Goal: Information Seeking & Learning: Learn about a topic

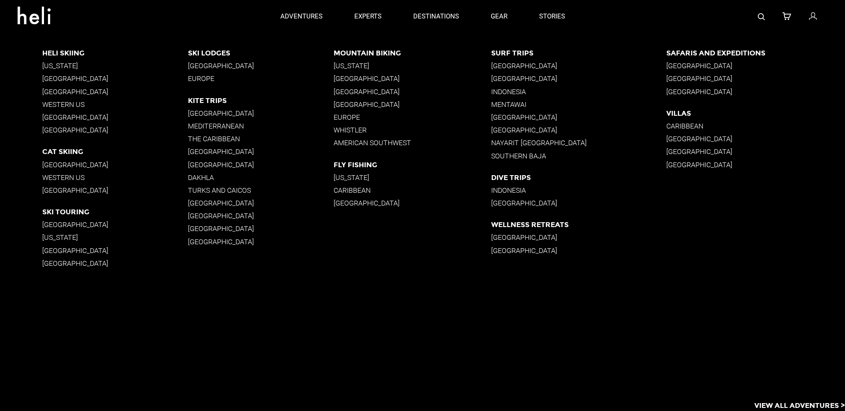
click at [195, 153] on p "[GEOGRAPHIC_DATA]" at bounding box center [261, 151] width 146 height 8
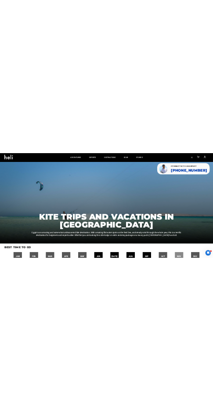
scroll to position [15, 0]
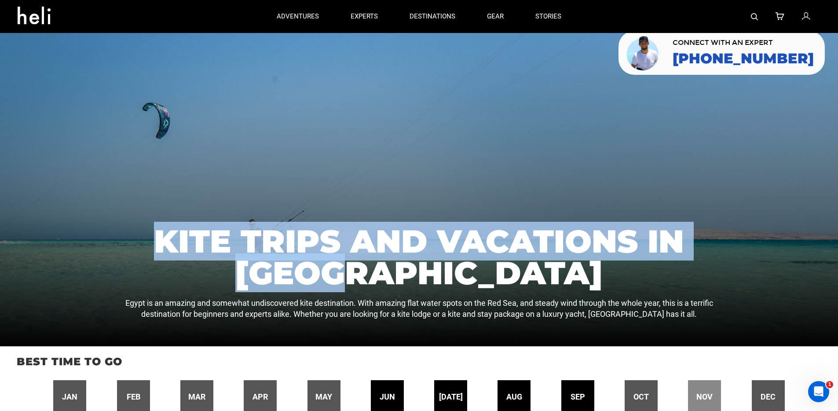
drag, startPoint x: 155, startPoint y: 244, endPoint x: 477, endPoint y: 276, distance: 323.1
click at [477, 276] on h1 "Kite Trips and Vacations in [GEOGRAPHIC_DATA]" at bounding box center [419, 256] width 628 height 63
drag, startPoint x: 154, startPoint y: 242, endPoint x: 470, endPoint y: 272, distance: 317.3
click at [470, 272] on h1 "Kite Trips and Vacations in [GEOGRAPHIC_DATA]" at bounding box center [419, 256] width 628 height 63
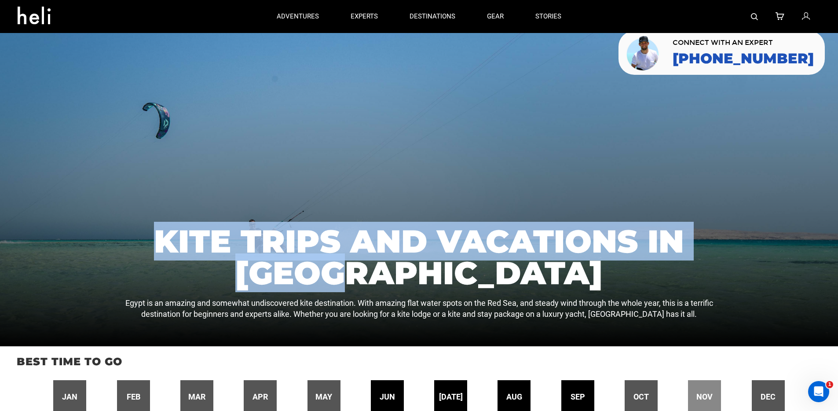
click at [470, 272] on h1 "Kite Trips and Vacations in [GEOGRAPHIC_DATA]" at bounding box center [419, 256] width 628 height 63
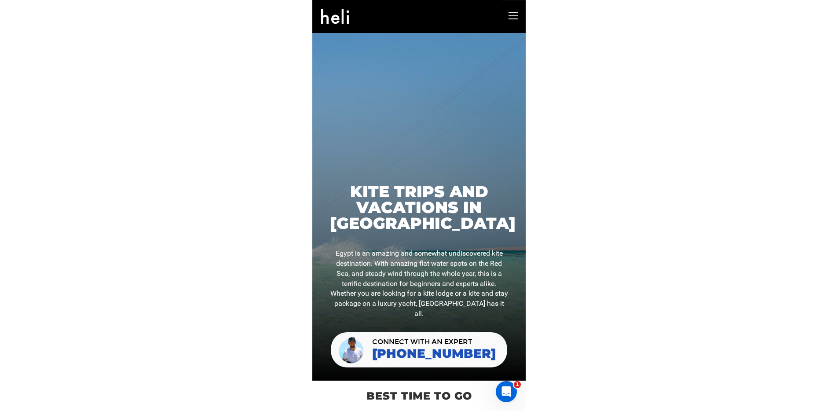
scroll to position [0, 0]
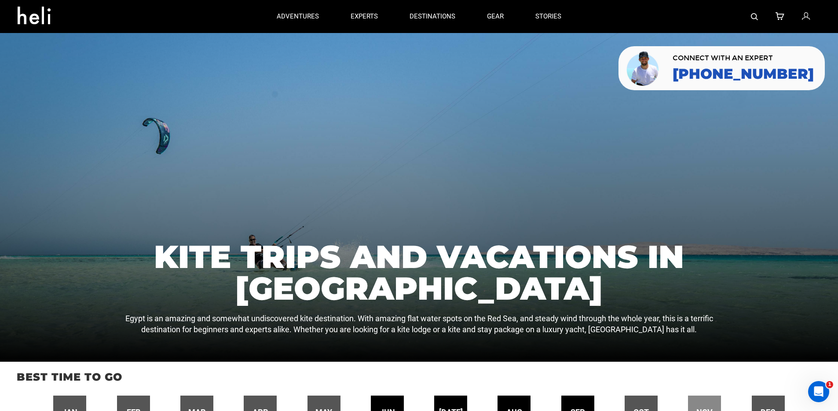
click at [35, 24] on link at bounding box center [39, 17] width 56 height 32
click at [40, 20] on icon at bounding box center [38, 13] width 40 height 14
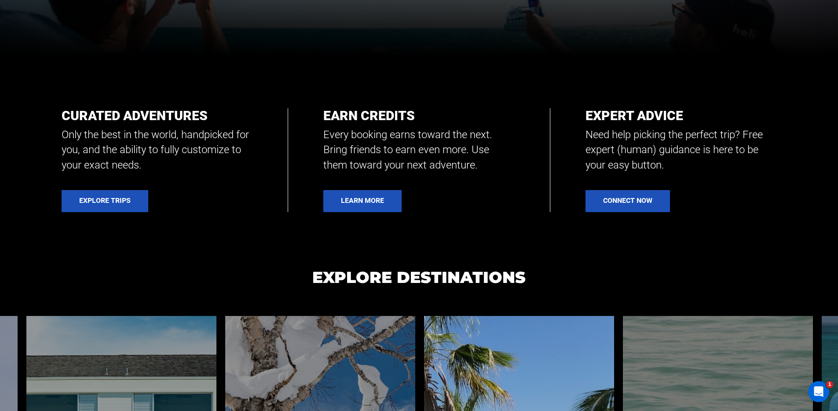
scroll to position [609, 0]
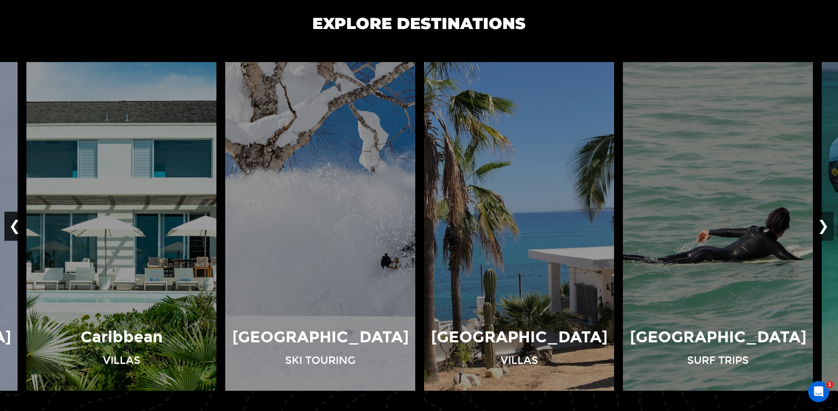
click at [14, 229] on button "❮" at bounding box center [14, 226] width 21 height 29
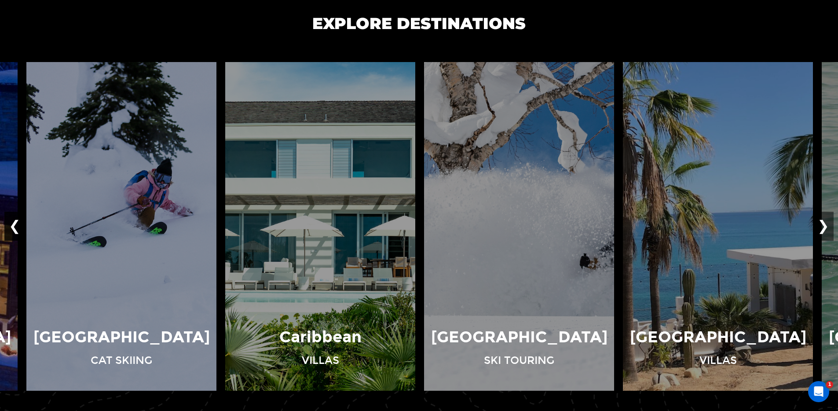
click at [14, 229] on button "❮" at bounding box center [14, 226] width 21 height 29
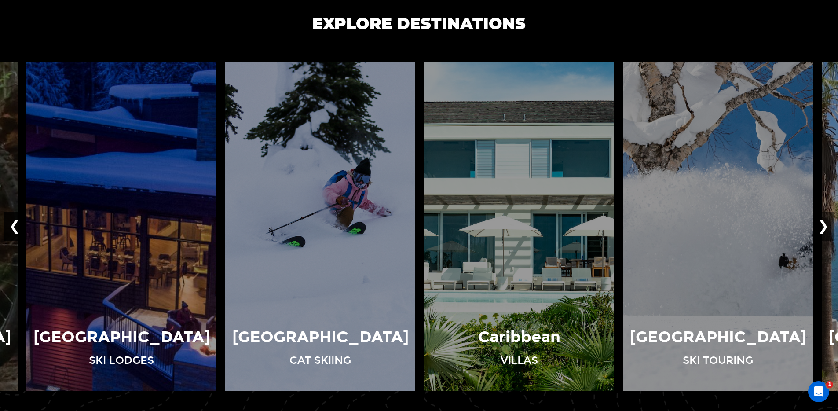
click at [14, 229] on button "❮" at bounding box center [14, 226] width 21 height 29
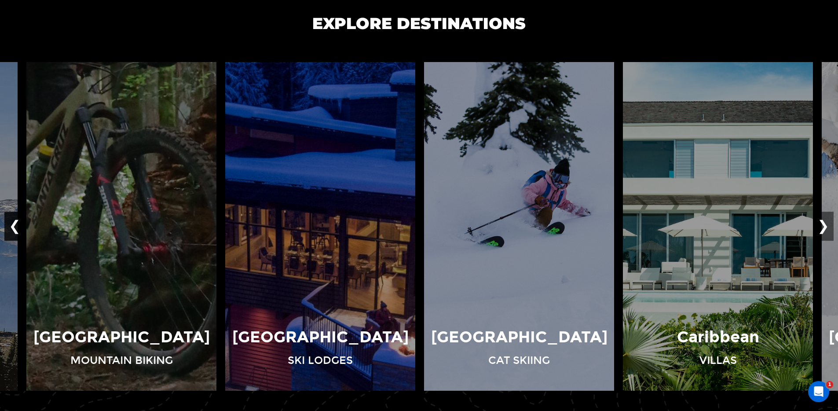
click at [13, 226] on button "❮" at bounding box center [14, 226] width 21 height 29
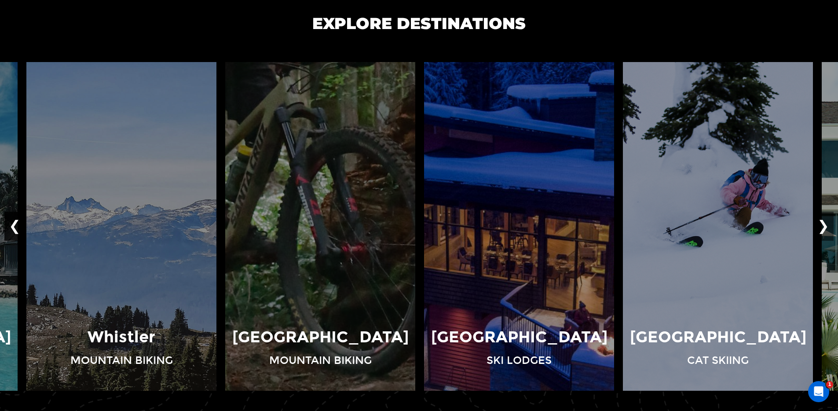
click at [13, 226] on button "❮" at bounding box center [14, 226] width 21 height 29
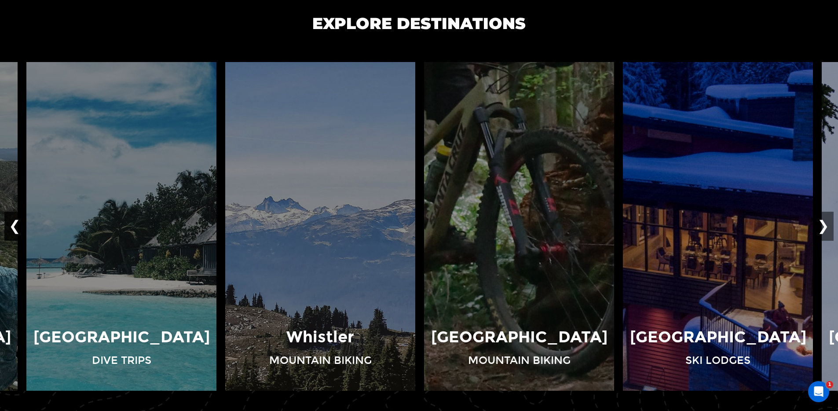
click at [11, 223] on button "❮" at bounding box center [14, 226] width 21 height 29
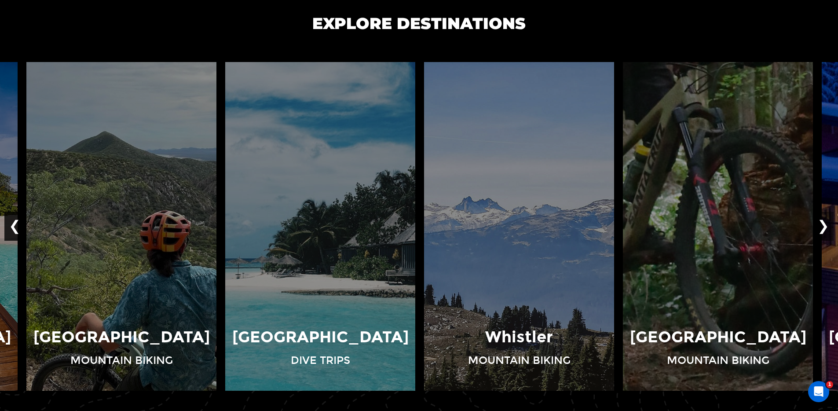
click at [11, 223] on button "❮" at bounding box center [14, 226] width 21 height 29
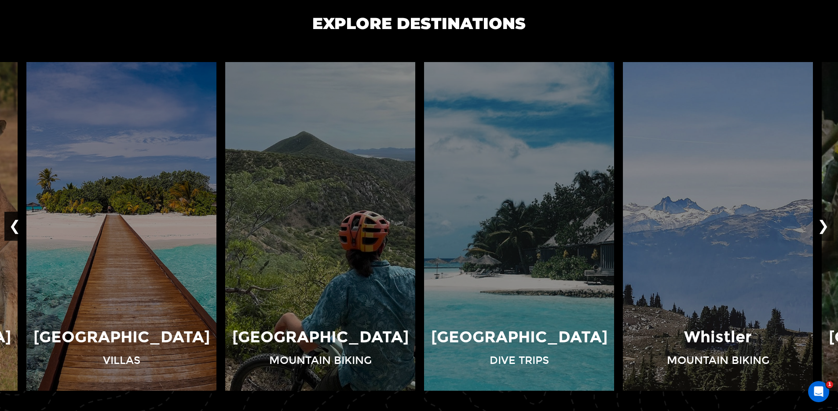
click at [11, 223] on button "❮" at bounding box center [14, 226] width 21 height 29
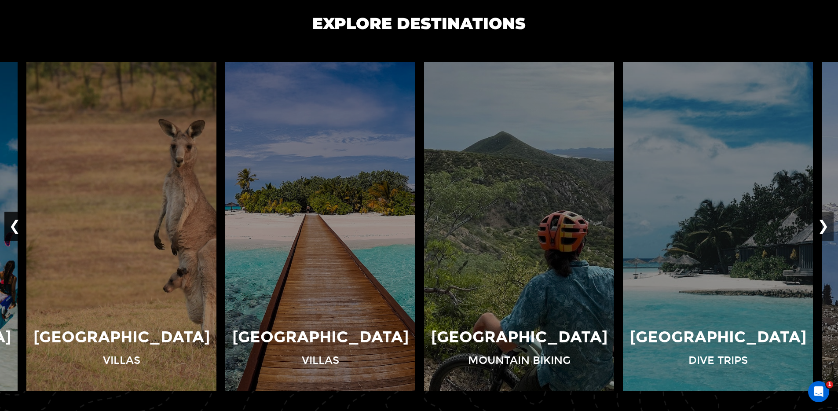
click at [11, 223] on button "❮" at bounding box center [14, 226] width 21 height 29
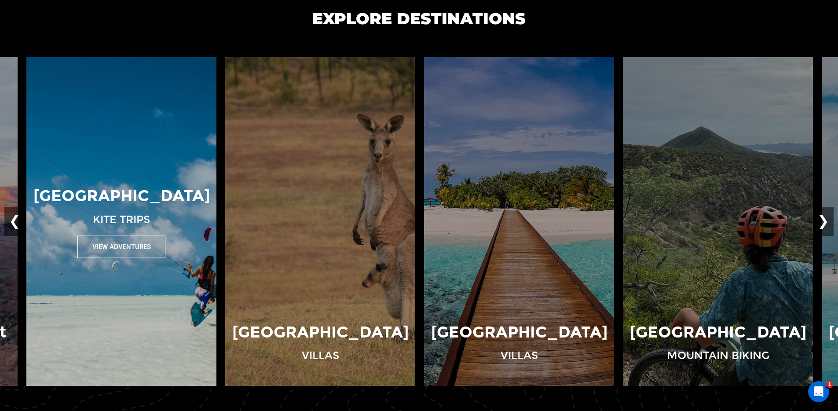
scroll to position [621, 0]
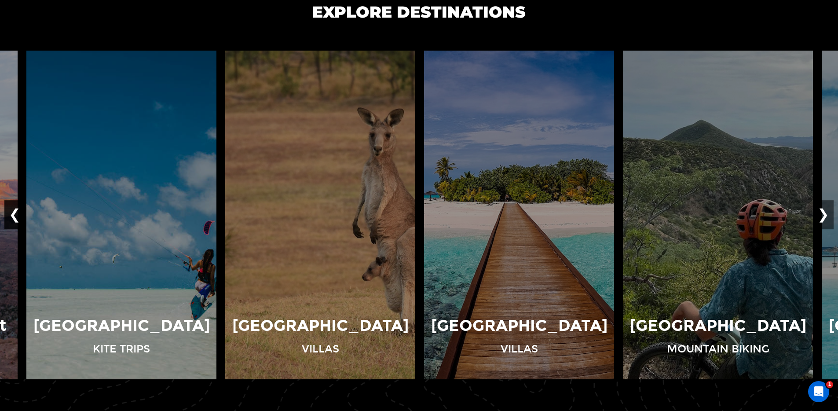
click at [11, 209] on button "❮" at bounding box center [14, 215] width 21 height 29
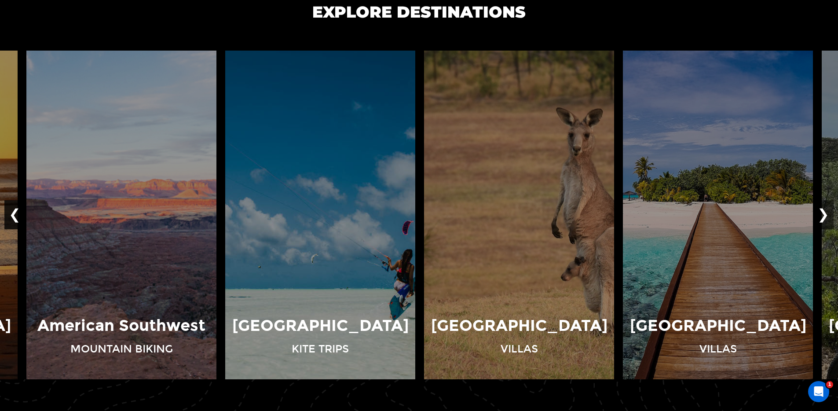
click at [11, 209] on button "❮" at bounding box center [14, 215] width 21 height 29
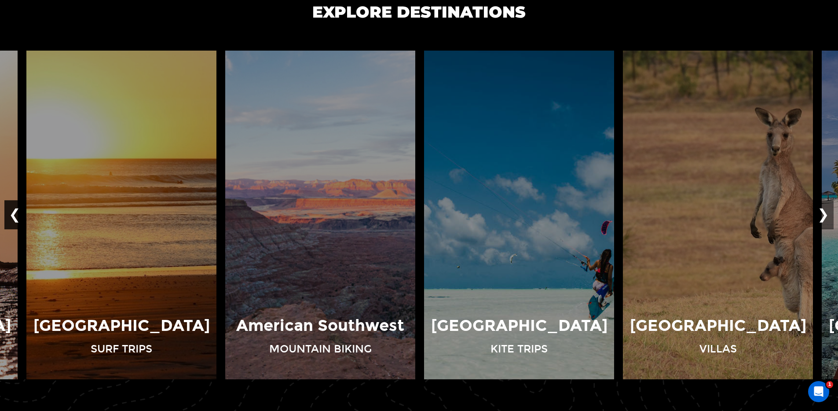
click at [11, 209] on button "❮" at bounding box center [14, 215] width 21 height 29
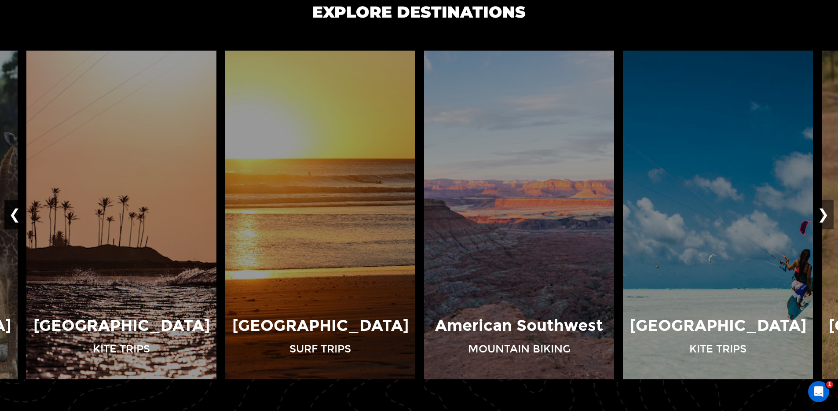
click at [11, 209] on button "❮" at bounding box center [14, 215] width 21 height 29
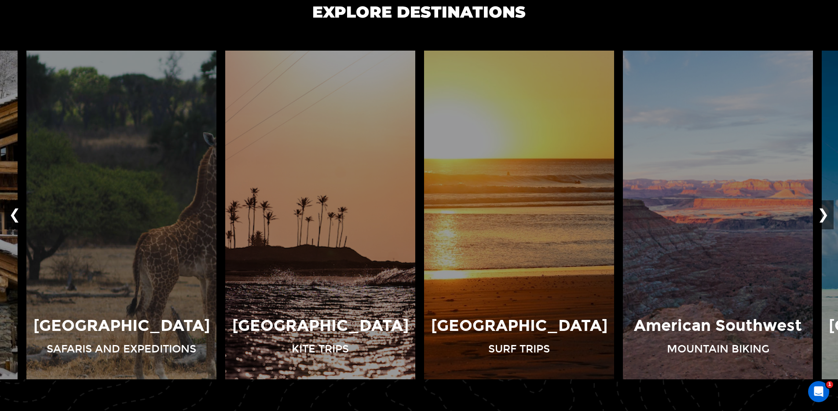
click at [11, 209] on button "❮" at bounding box center [14, 215] width 21 height 29
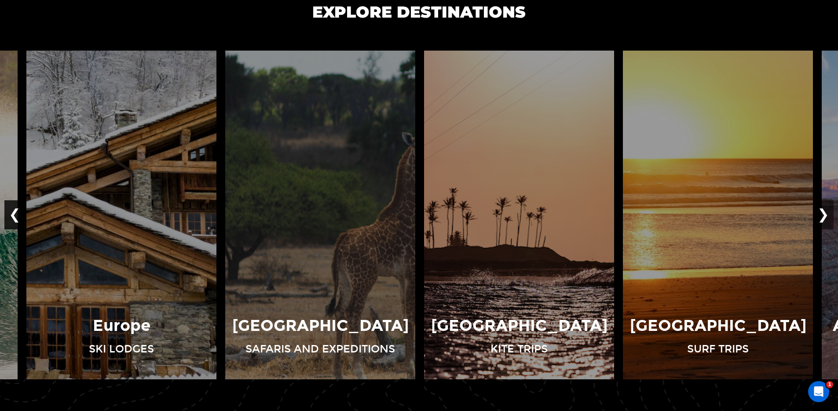
click at [11, 209] on button "❮" at bounding box center [14, 215] width 21 height 29
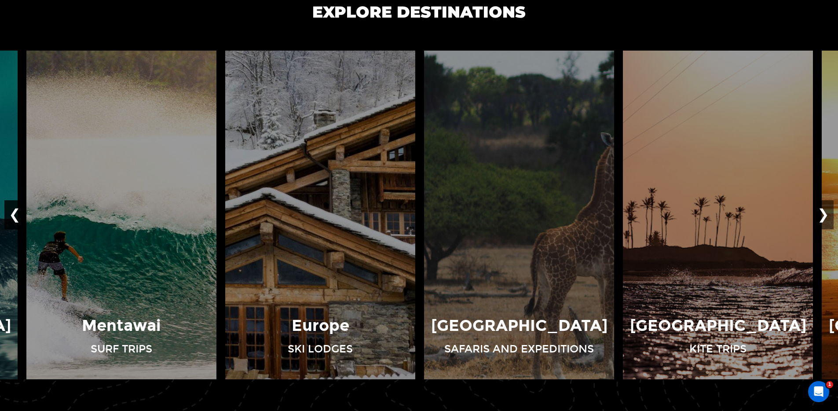
click at [11, 209] on button "❮" at bounding box center [14, 215] width 21 height 29
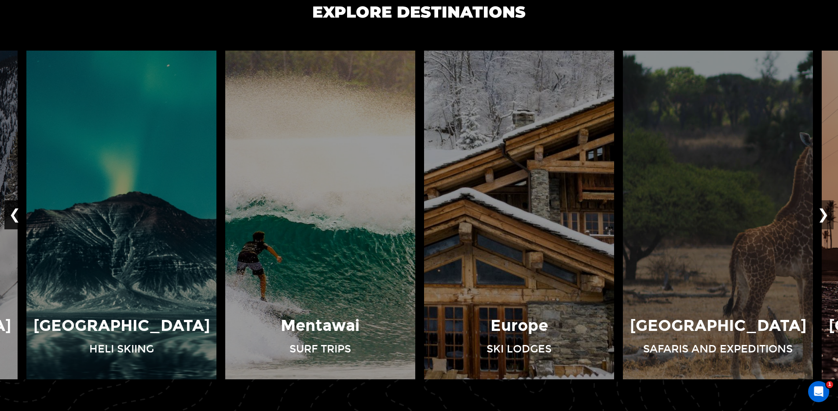
click at [11, 209] on button "❮" at bounding box center [14, 215] width 21 height 29
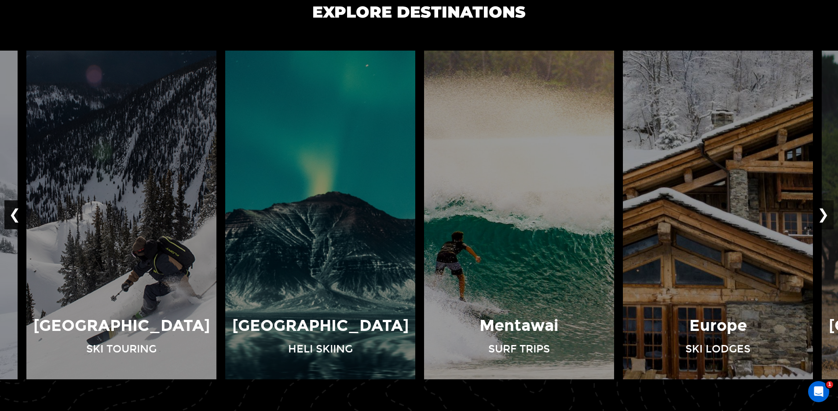
click at [11, 209] on button "❮" at bounding box center [14, 215] width 21 height 29
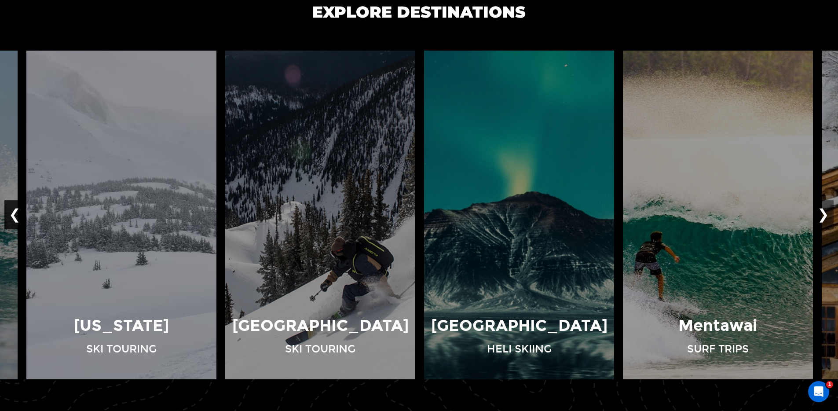
click at [11, 209] on button "❮" at bounding box center [14, 215] width 21 height 29
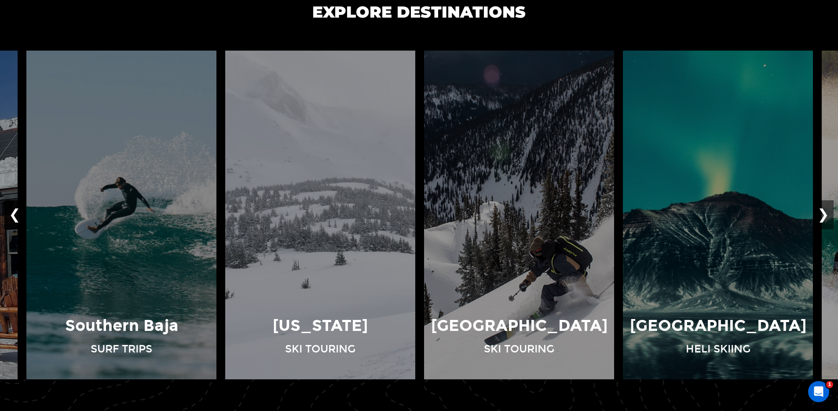
click at [11, 209] on button "❮" at bounding box center [14, 215] width 21 height 29
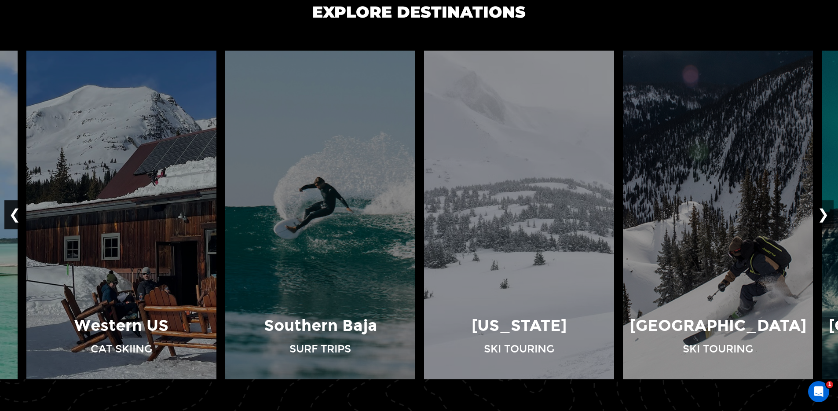
click at [11, 209] on button "❮" at bounding box center [14, 215] width 21 height 29
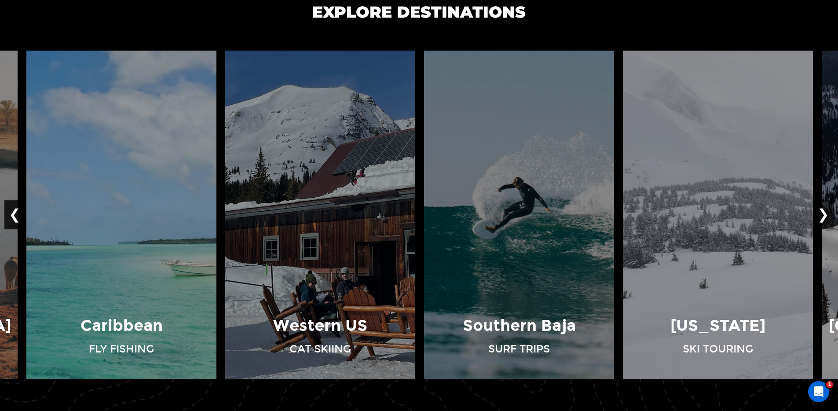
click at [11, 209] on button "❮" at bounding box center [14, 215] width 21 height 29
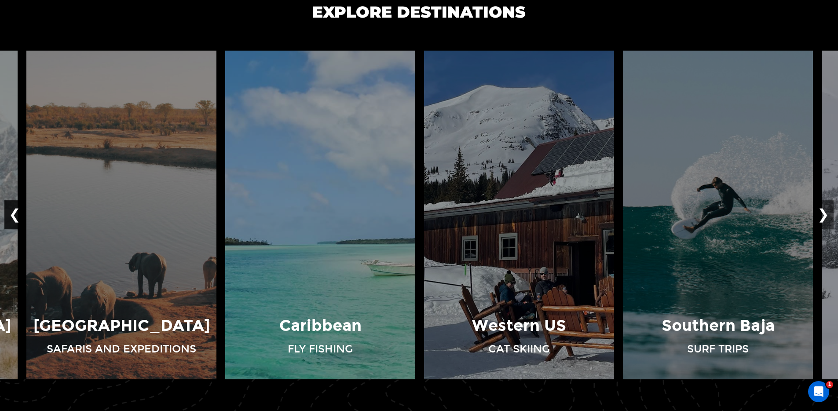
click at [11, 209] on button "❮" at bounding box center [14, 215] width 21 height 29
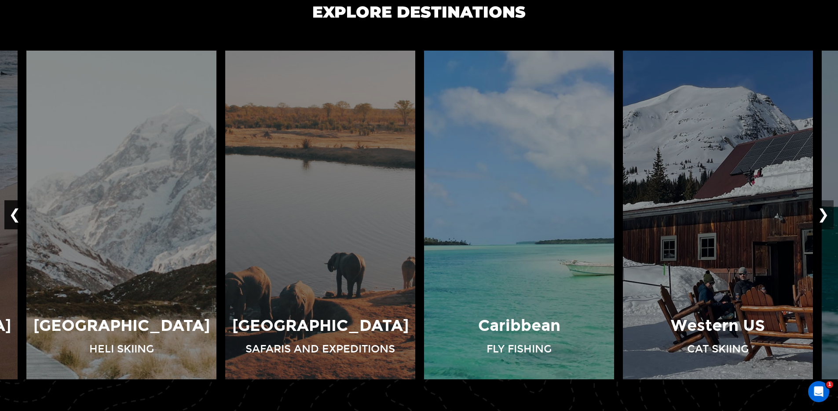
click at [11, 209] on button "❮" at bounding box center [14, 215] width 21 height 29
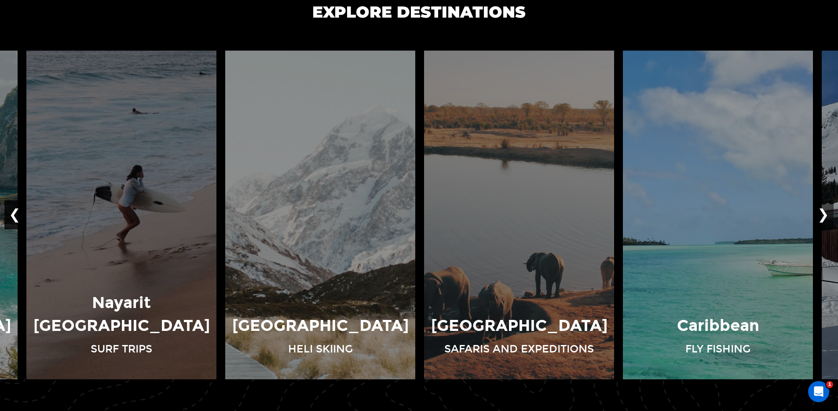
click at [11, 209] on button "❮" at bounding box center [14, 215] width 21 height 29
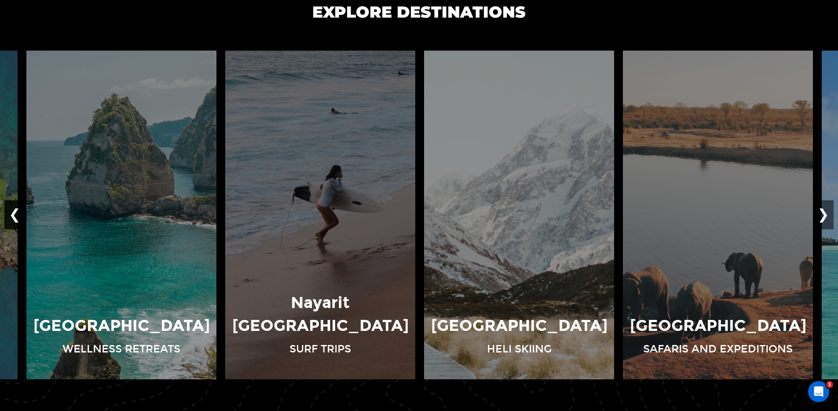
click at [11, 209] on button "❮" at bounding box center [14, 215] width 21 height 29
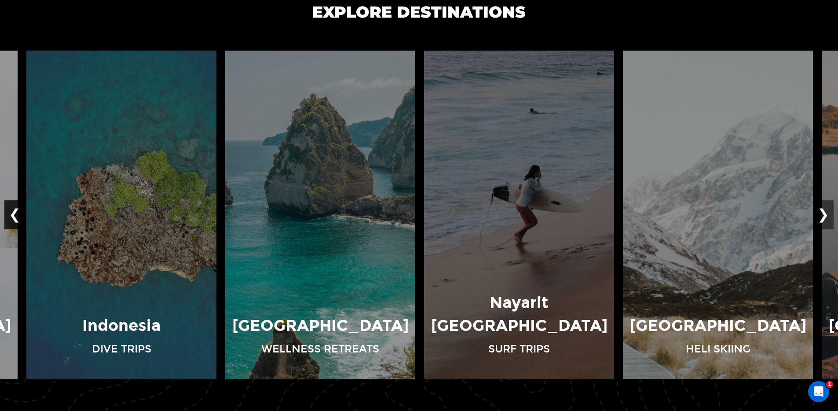
click at [11, 209] on button "❮" at bounding box center [14, 215] width 21 height 29
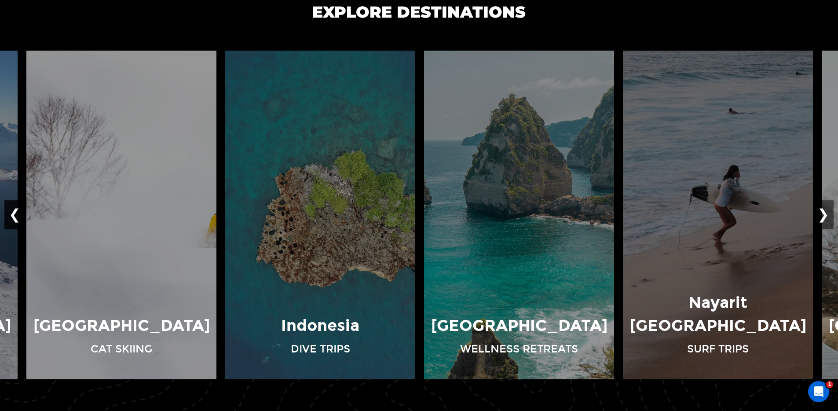
click at [11, 209] on button "❮" at bounding box center [14, 215] width 21 height 29
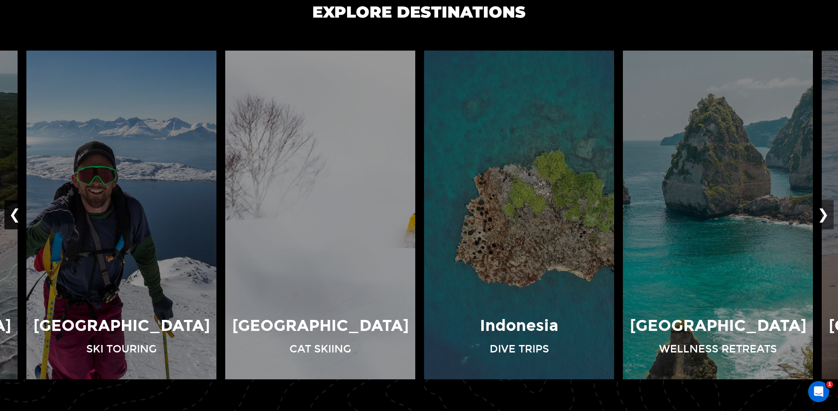
click at [11, 209] on button "❮" at bounding box center [14, 215] width 21 height 29
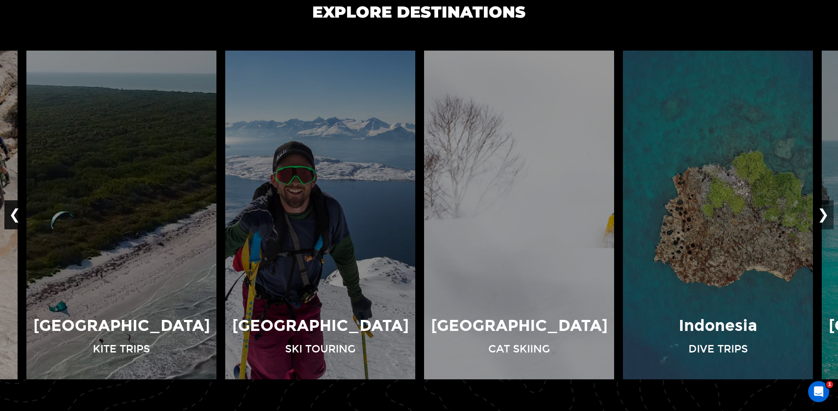
click at [11, 209] on button "❮" at bounding box center [14, 215] width 21 height 29
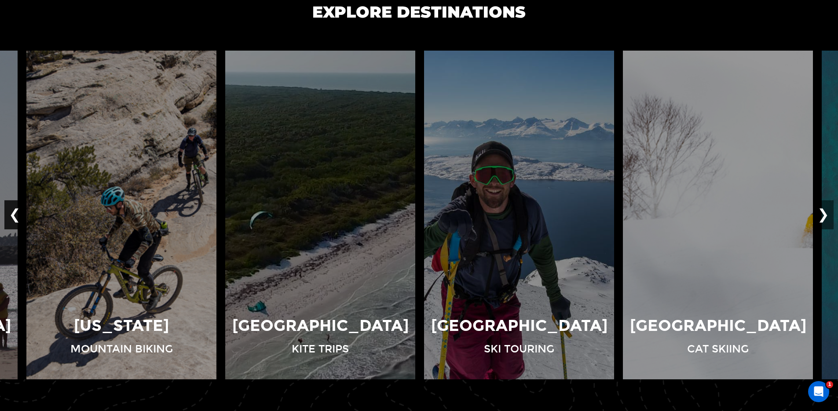
click at [11, 209] on button "❮" at bounding box center [14, 215] width 21 height 29
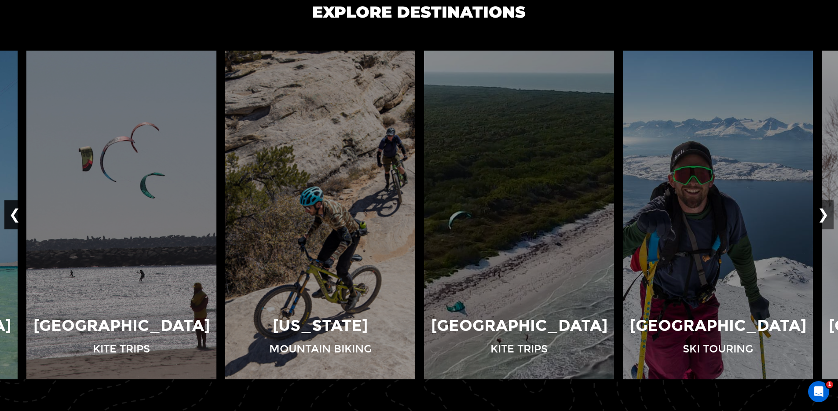
click at [11, 209] on button "❮" at bounding box center [14, 215] width 21 height 29
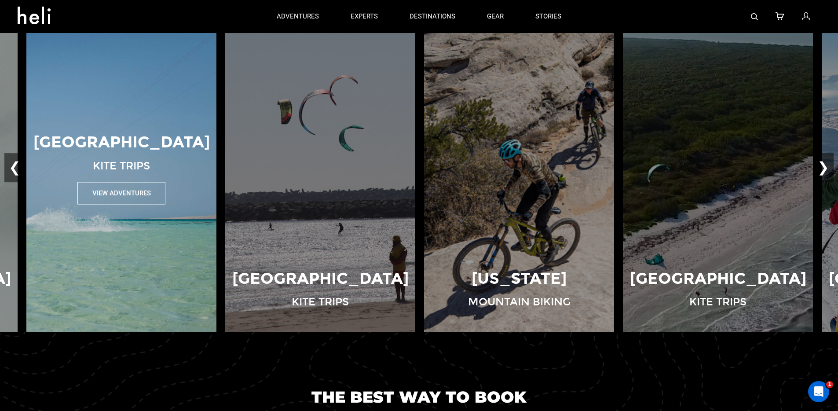
scroll to position [667, 0]
click at [117, 199] on button "View Adventures" at bounding box center [121, 194] width 88 height 22
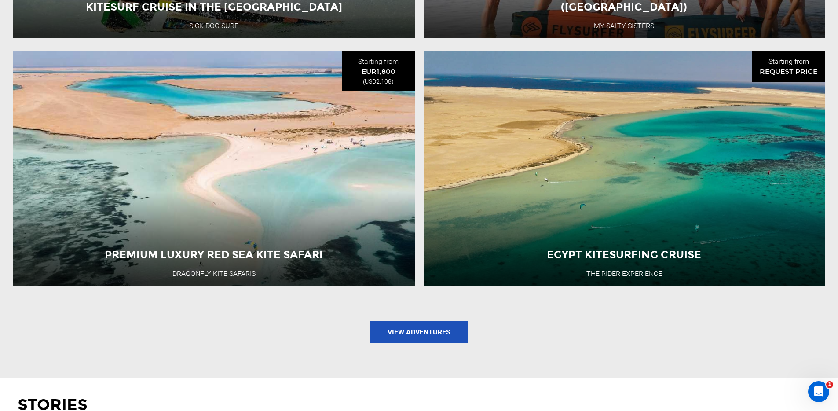
scroll to position [1093, 0]
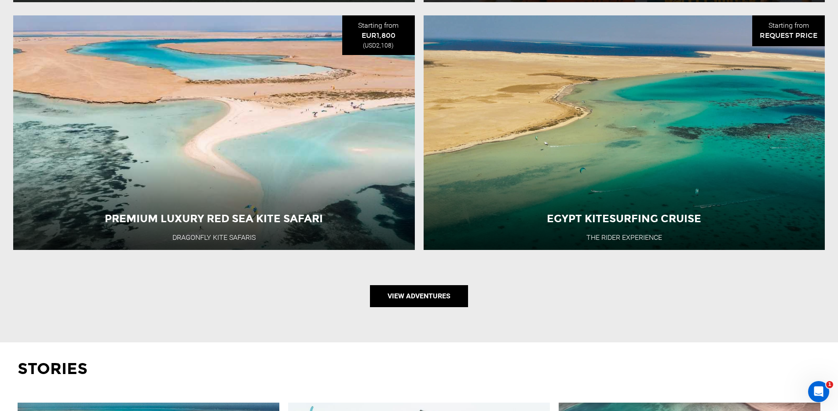
click at [413, 300] on link "View Adventures" at bounding box center [419, 296] width 98 height 22
type input "Kite"
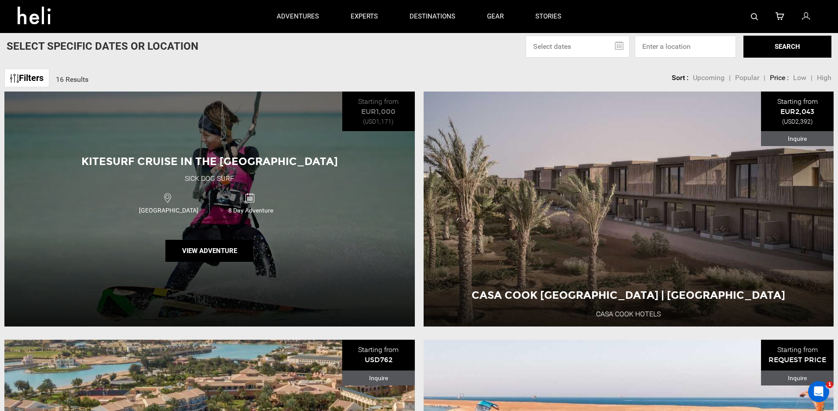
scroll to position [60, 0]
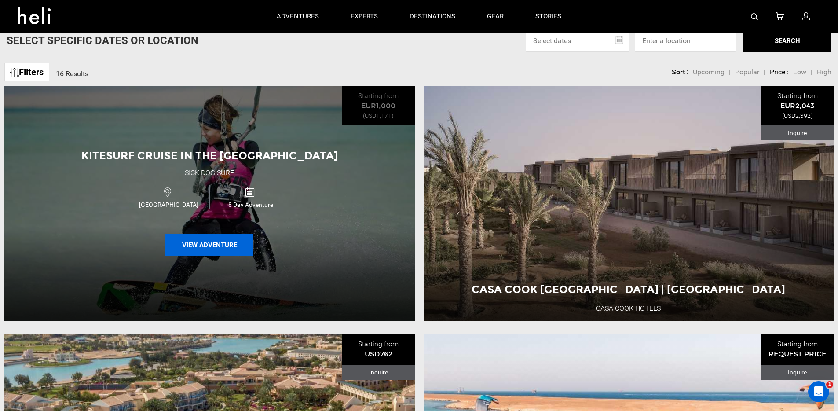
click at [218, 247] on button "View Adventure" at bounding box center [209, 245] width 88 height 22
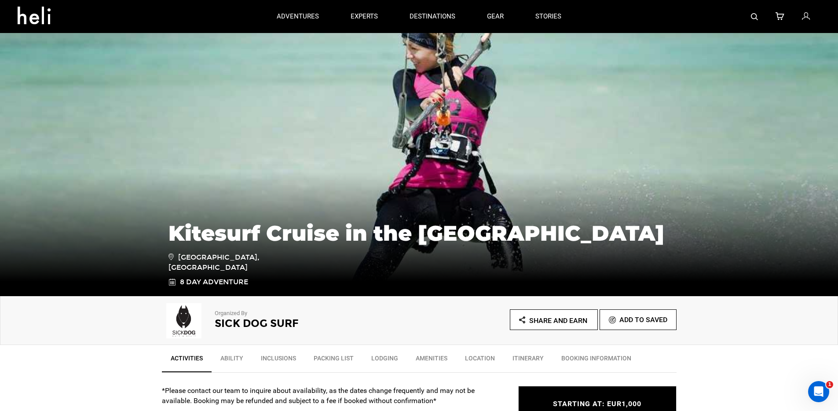
type input "Kite"
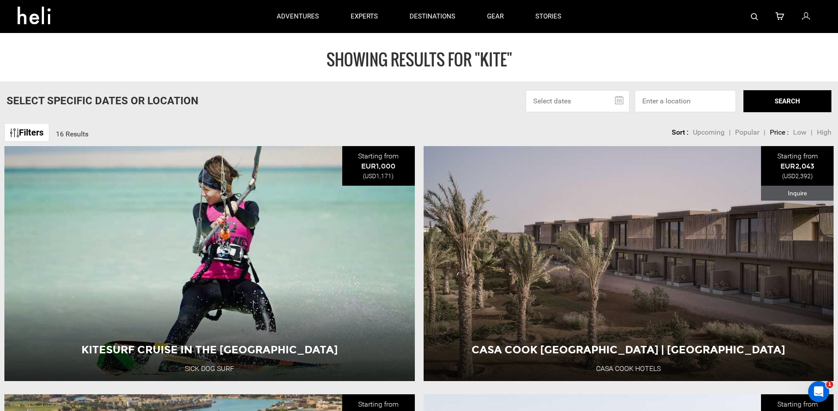
click at [753, 16] on img at bounding box center [754, 16] width 7 height 7
click at [755, 16] on img at bounding box center [754, 16] width 7 height 7
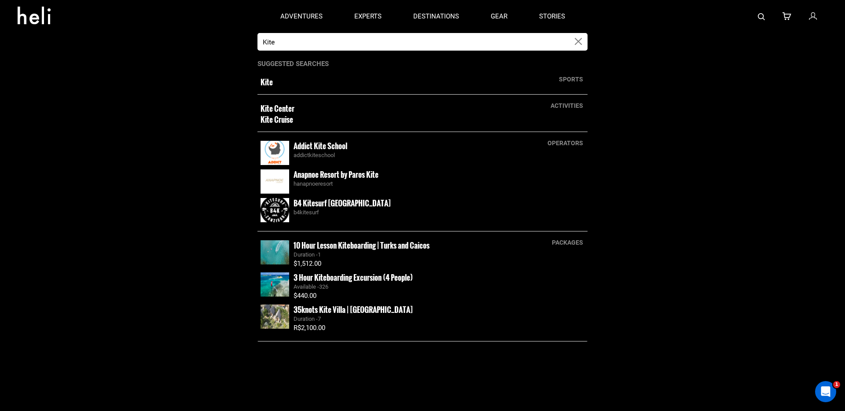
click at [265, 85] on small "Kite" at bounding box center [389, 82] width 259 height 11
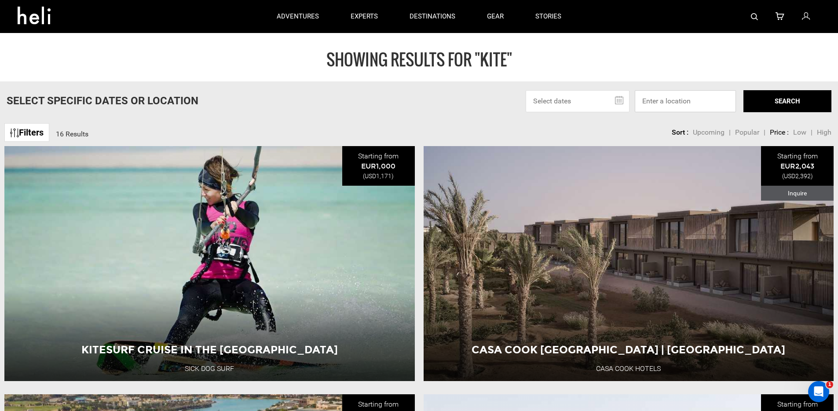
click at [671, 105] on input at bounding box center [685, 101] width 101 height 22
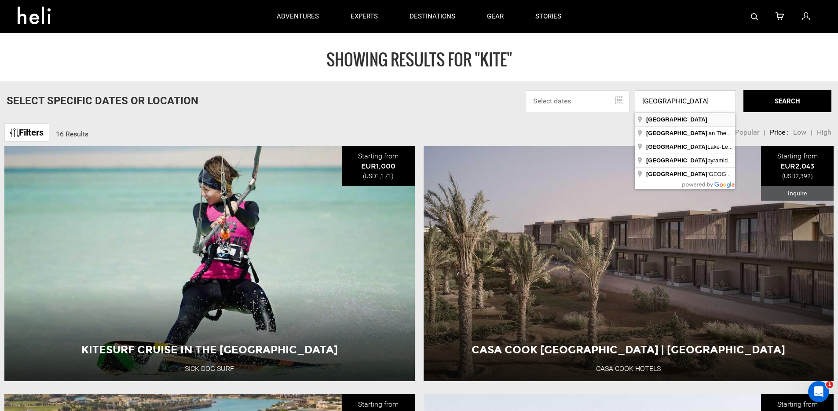
type input "[GEOGRAPHIC_DATA]"
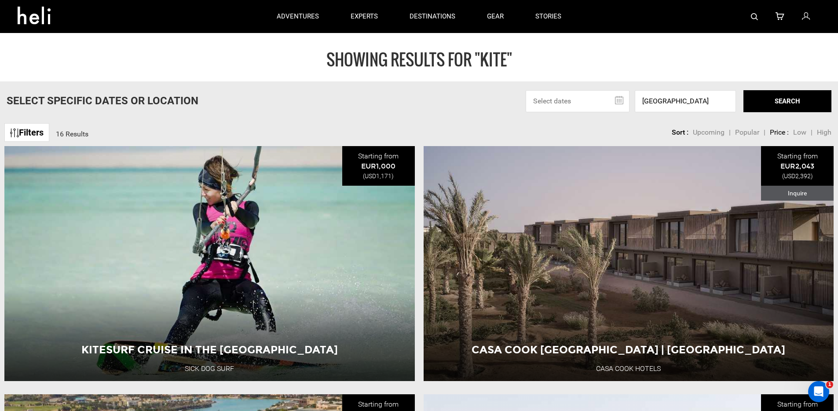
click at [771, 102] on button "SEARCH" at bounding box center [787, 101] width 88 height 22
click at [412, 124] on div "Filters 16 Results sortby Sort Upcoming Popular Price: Low to High Price : High…" at bounding box center [419, 128] width 838 height 19
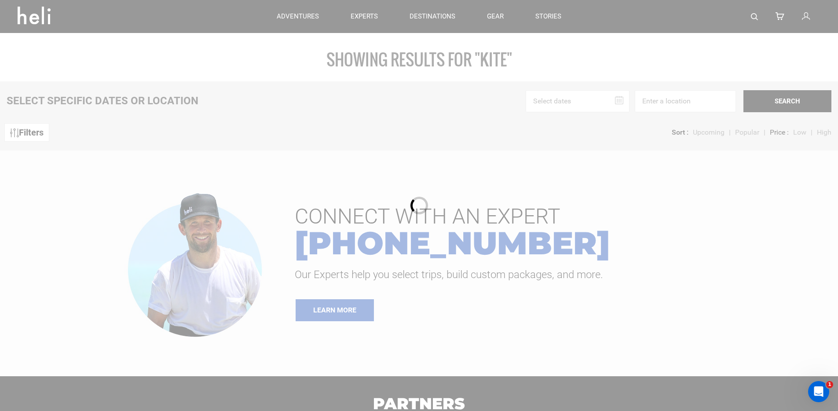
type input "Kite"
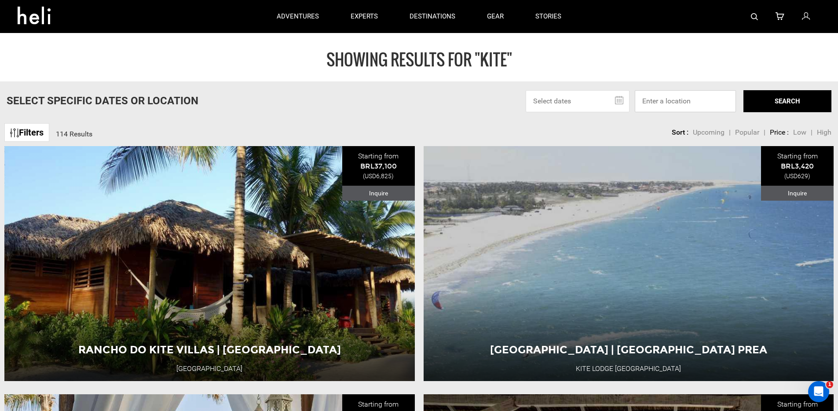
click at [679, 104] on input at bounding box center [685, 101] width 101 height 22
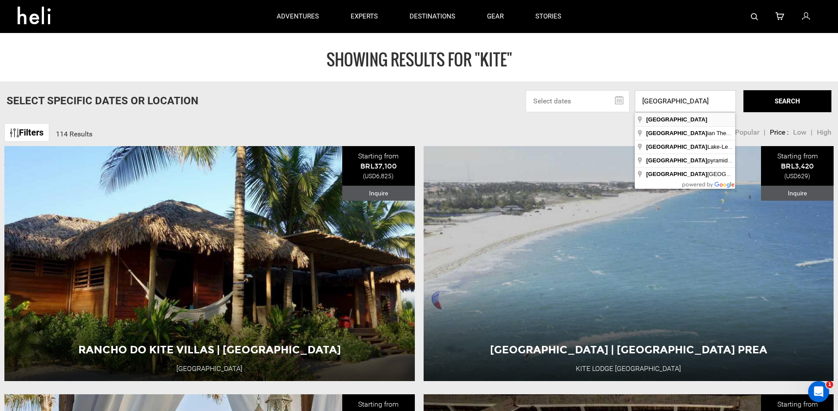
type input "[GEOGRAPHIC_DATA]"
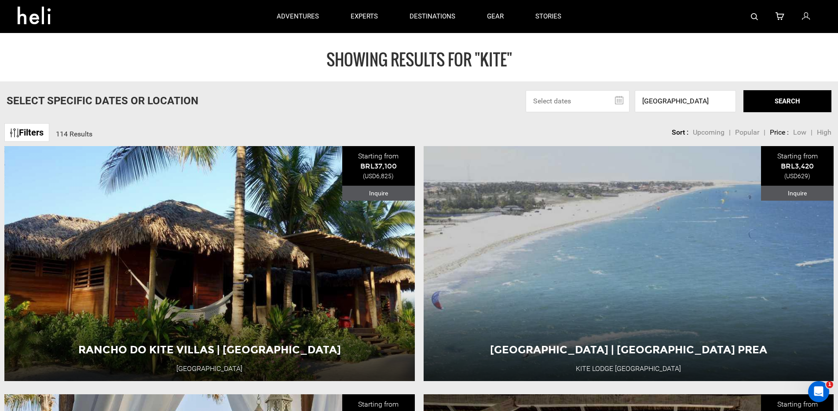
click at [772, 104] on button "SEARCH" at bounding box center [787, 101] width 88 height 22
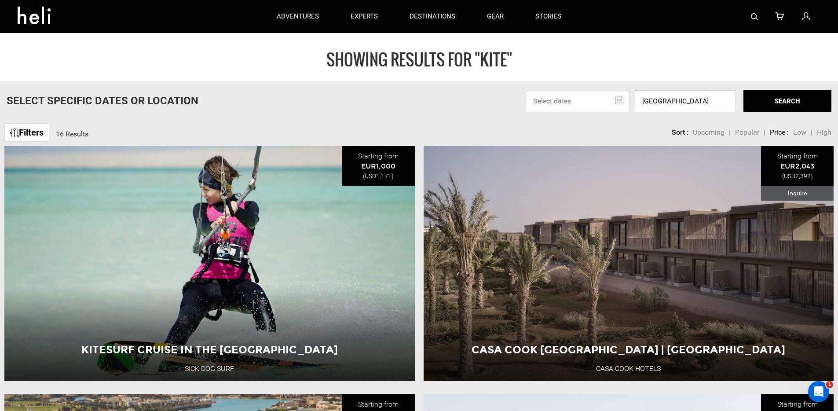
click at [660, 96] on input "[GEOGRAPHIC_DATA]" at bounding box center [685, 101] width 101 height 22
click at [666, 99] on input "[GEOGRAPHIC_DATA]" at bounding box center [685, 101] width 101 height 22
click at [444, 110] on div "Select Specific Dates Or Location Sep 2025 Su Mo Tu We Th Fr Sa 31 1 2 3 4 5 6 …" at bounding box center [419, 101] width 838 height 22
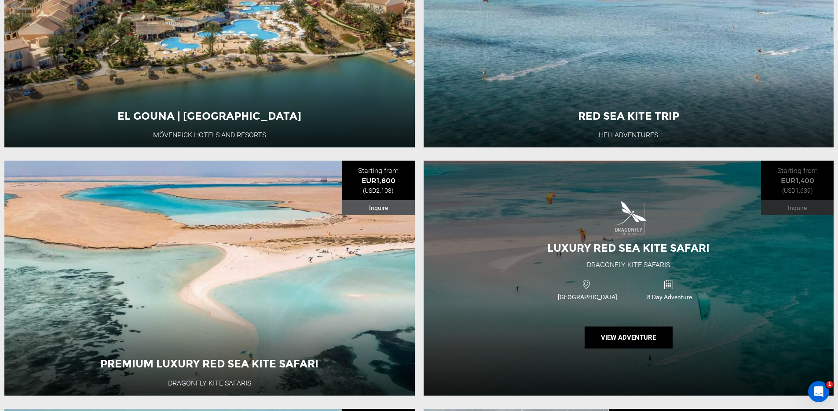
scroll to position [511, 0]
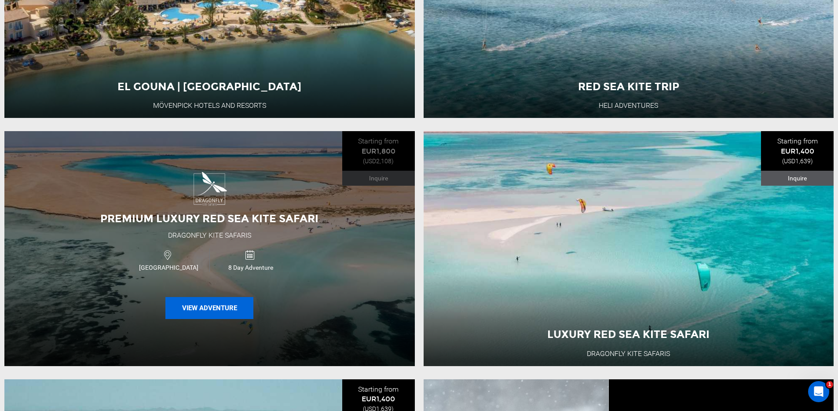
click at [214, 313] on button "View Adventure" at bounding box center [209, 308] width 88 height 22
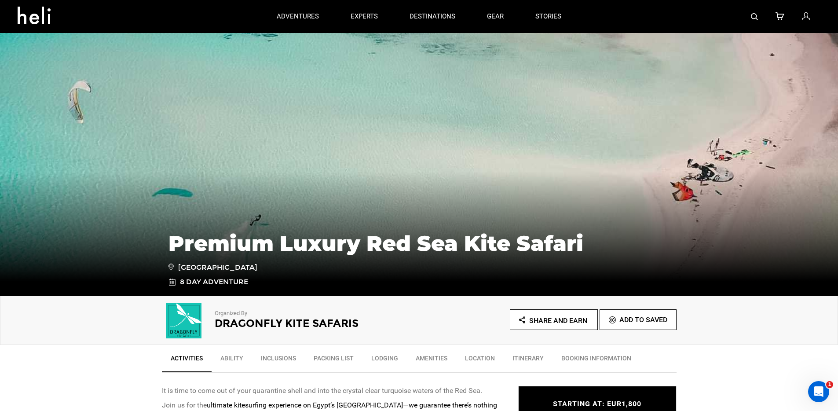
type input "Kite"
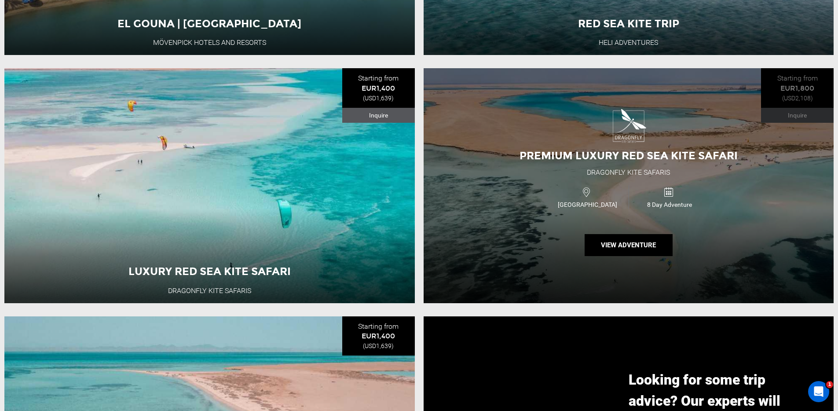
scroll to position [738, 0]
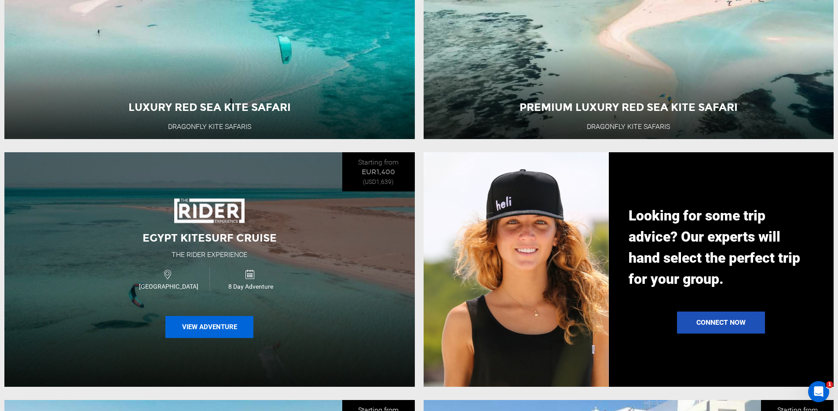
click at [196, 337] on button "View Adventure" at bounding box center [209, 327] width 88 height 22
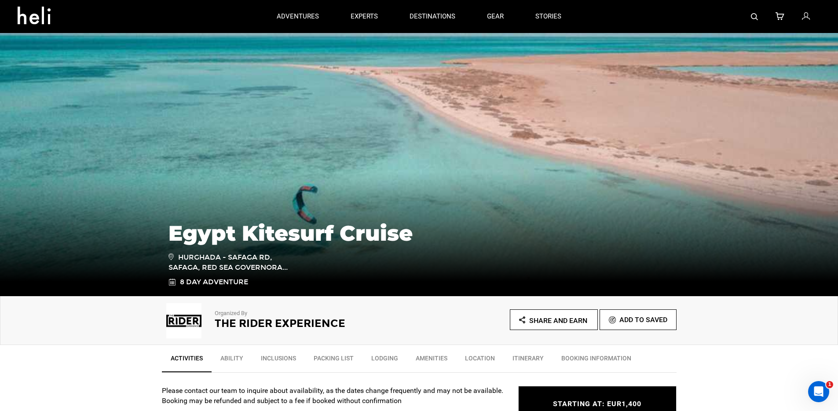
type input "Kite"
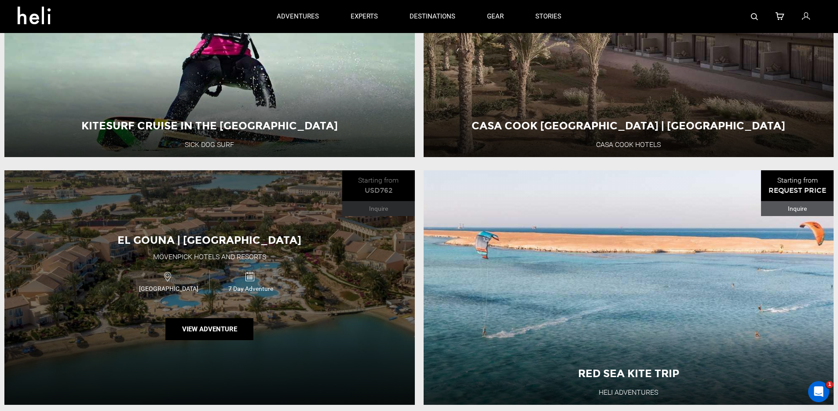
scroll to position [108, 0]
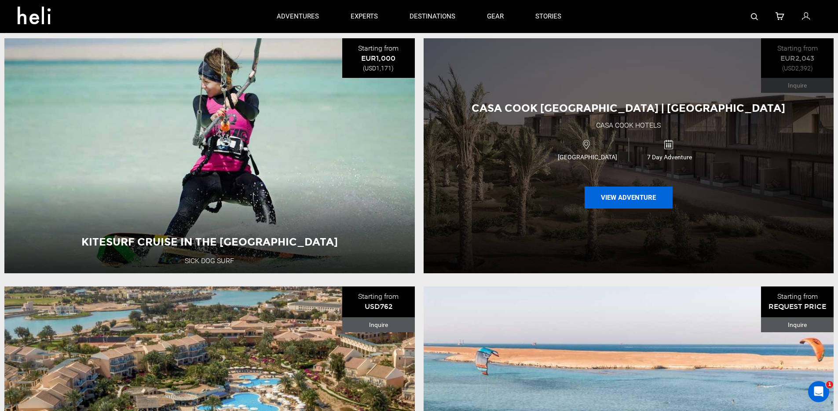
click at [622, 207] on button "View Adventure" at bounding box center [629, 198] width 88 height 22
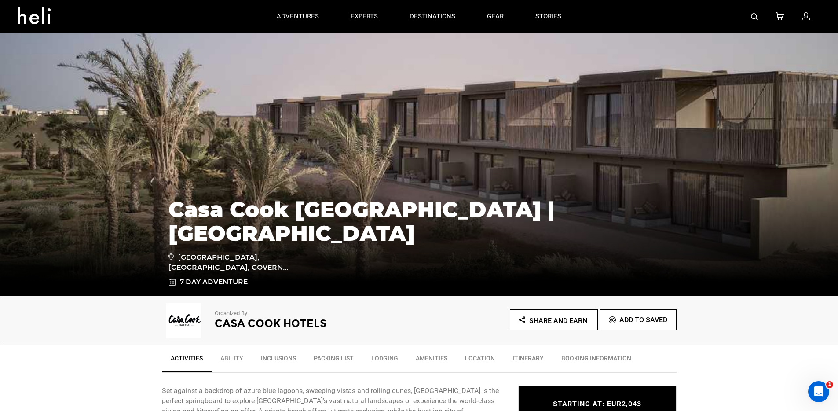
type input "Kite"
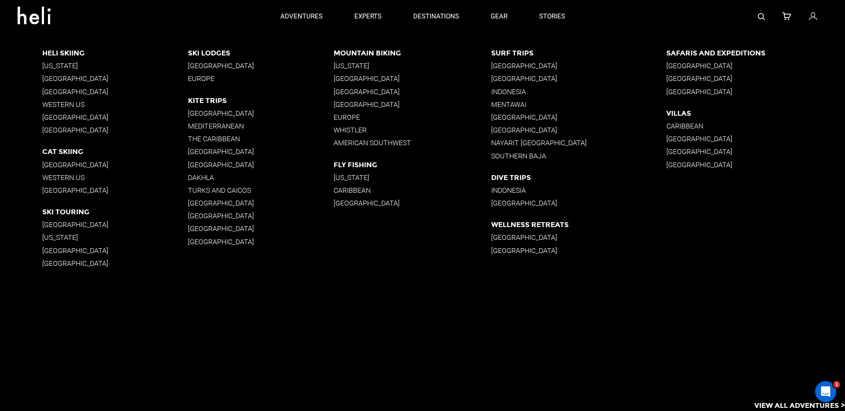
click at [201, 150] on p "[GEOGRAPHIC_DATA]" at bounding box center [261, 151] width 146 height 8
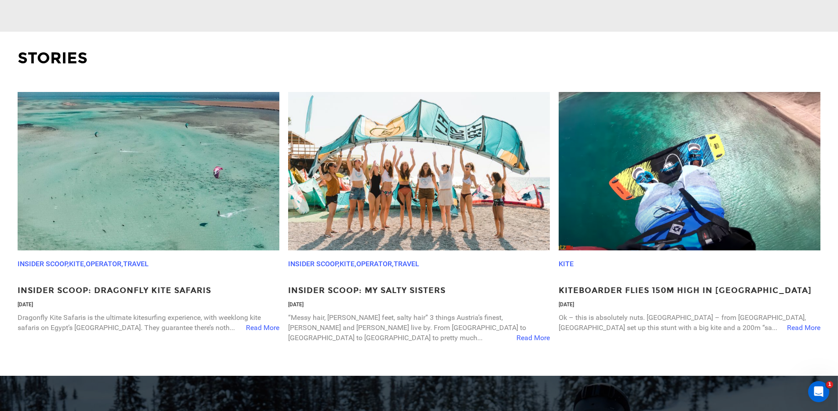
scroll to position [1405, 0]
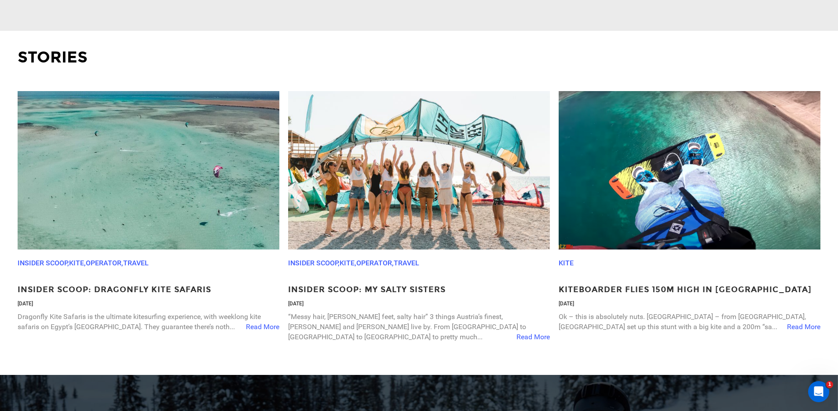
click at [253, 330] on span "Read More" at bounding box center [262, 327] width 33 height 10
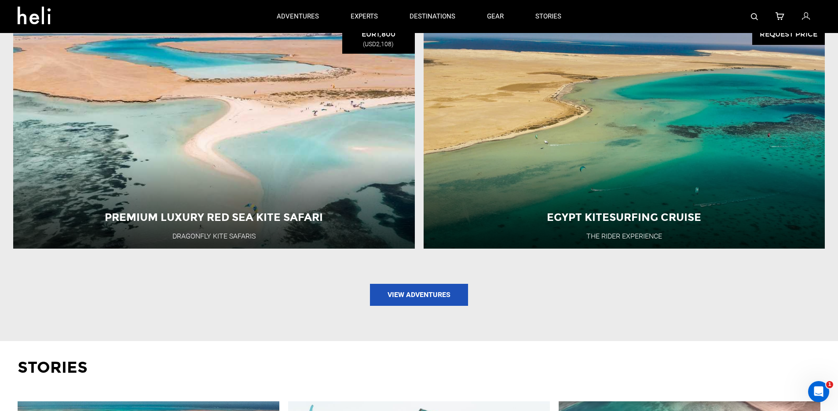
scroll to position [810, 0]
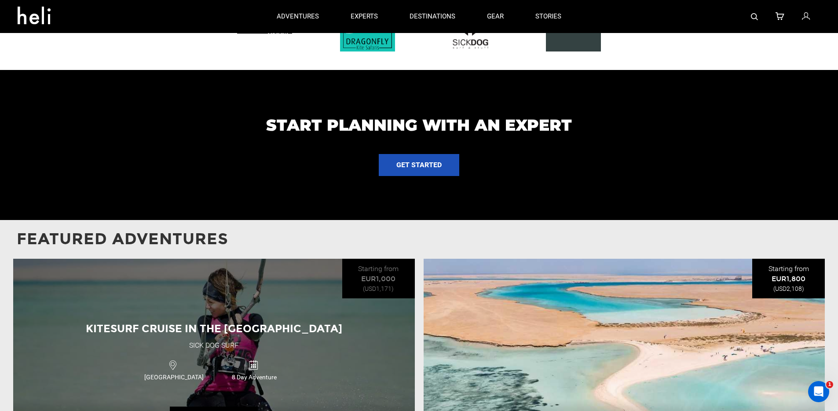
scroll to position [600, 0]
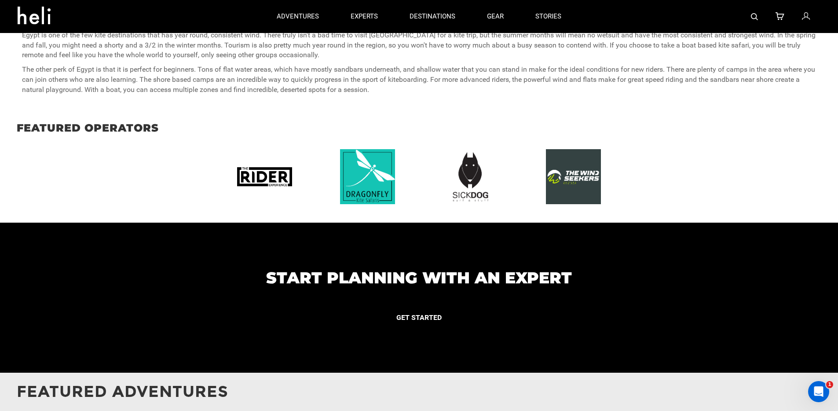
click at [409, 323] on button "GET STARTED" at bounding box center [419, 318] width 80 height 22
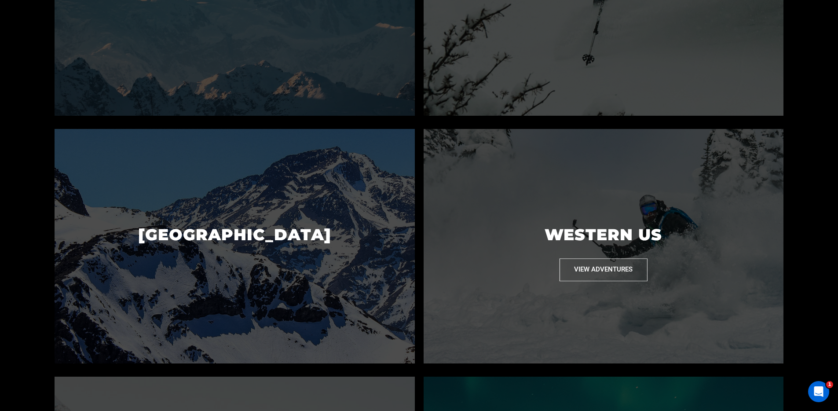
scroll to position [498, 0]
